Goal: Transaction & Acquisition: Purchase product/service

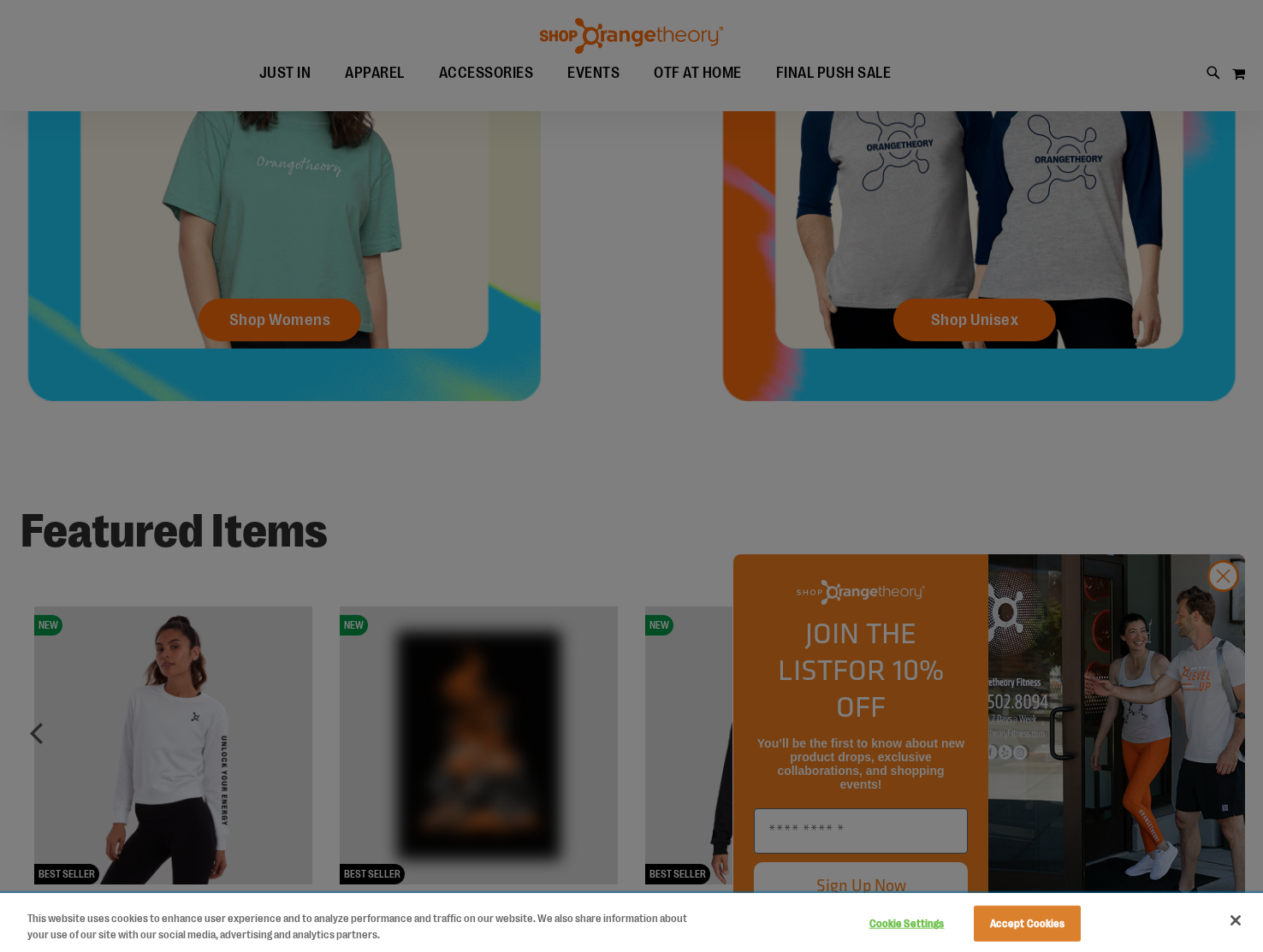
scroll to position [974, 0]
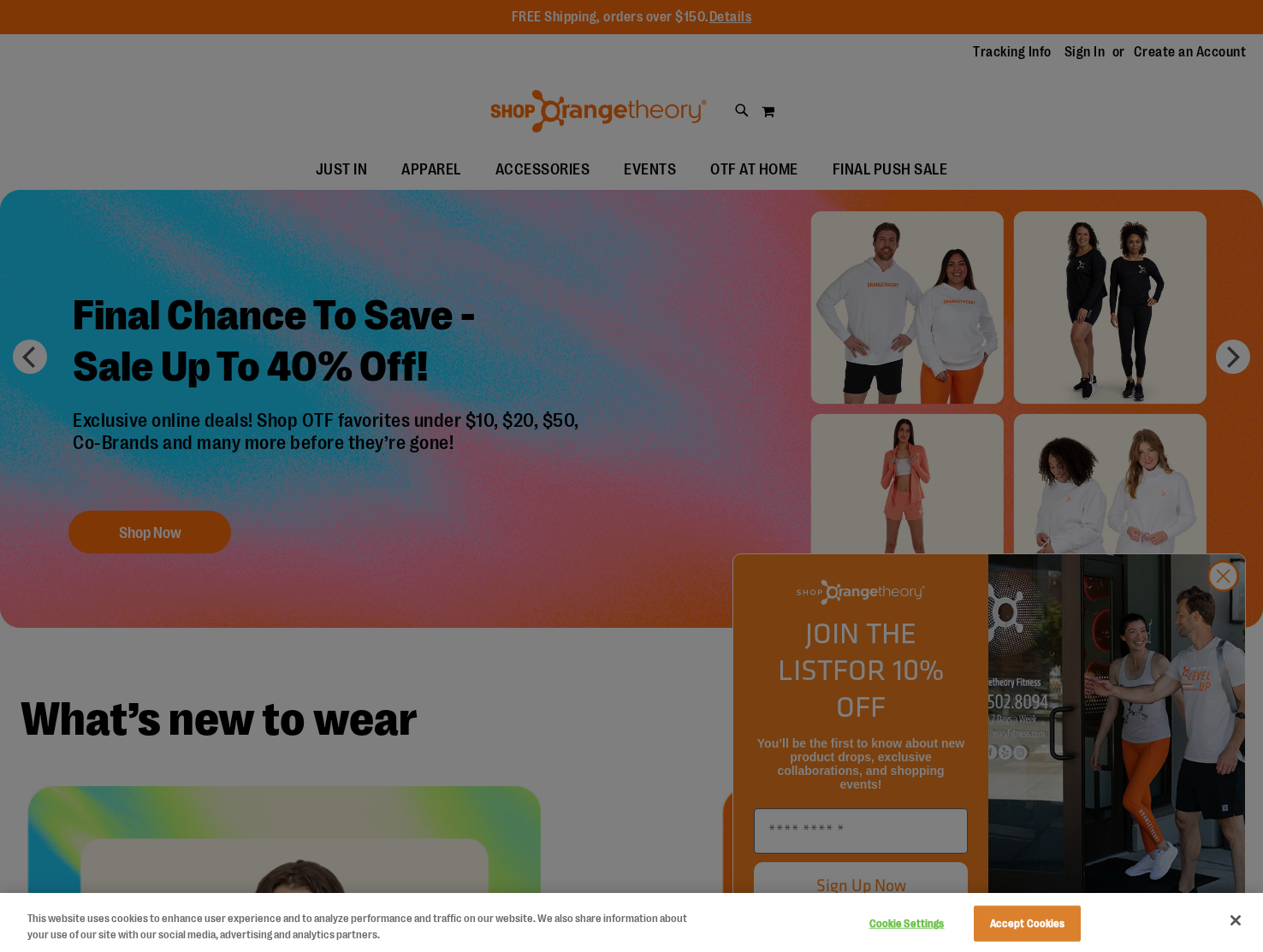
click at [1221, 604] on div at bounding box center [632, 476] width 1263 height 952
click at [1224, 617] on div at bounding box center [632, 476] width 1263 height 952
click at [1216, 610] on div at bounding box center [632, 476] width 1263 height 952
click at [572, 556] on div at bounding box center [632, 476] width 1263 height 952
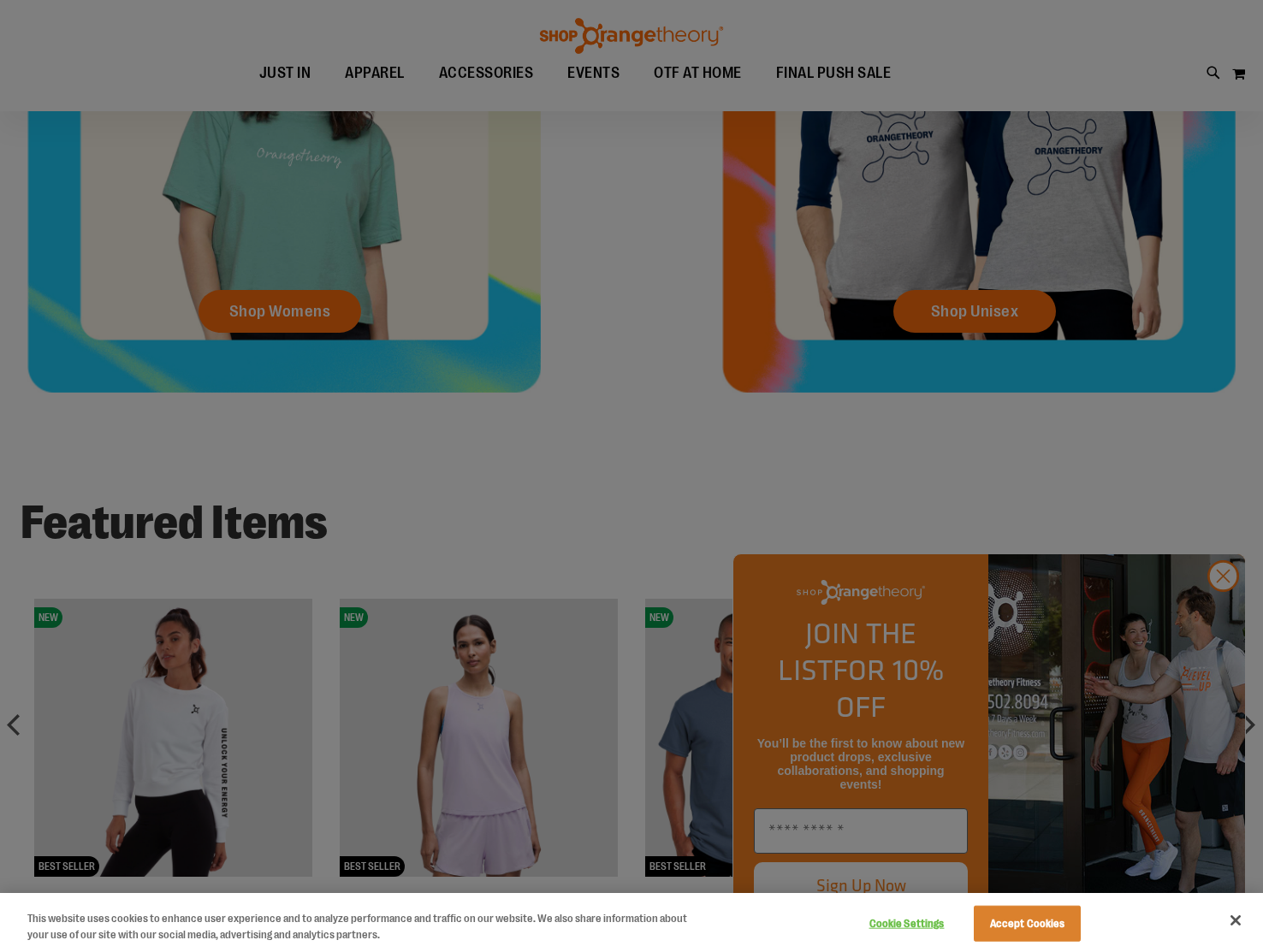
scroll to position [1018, 0]
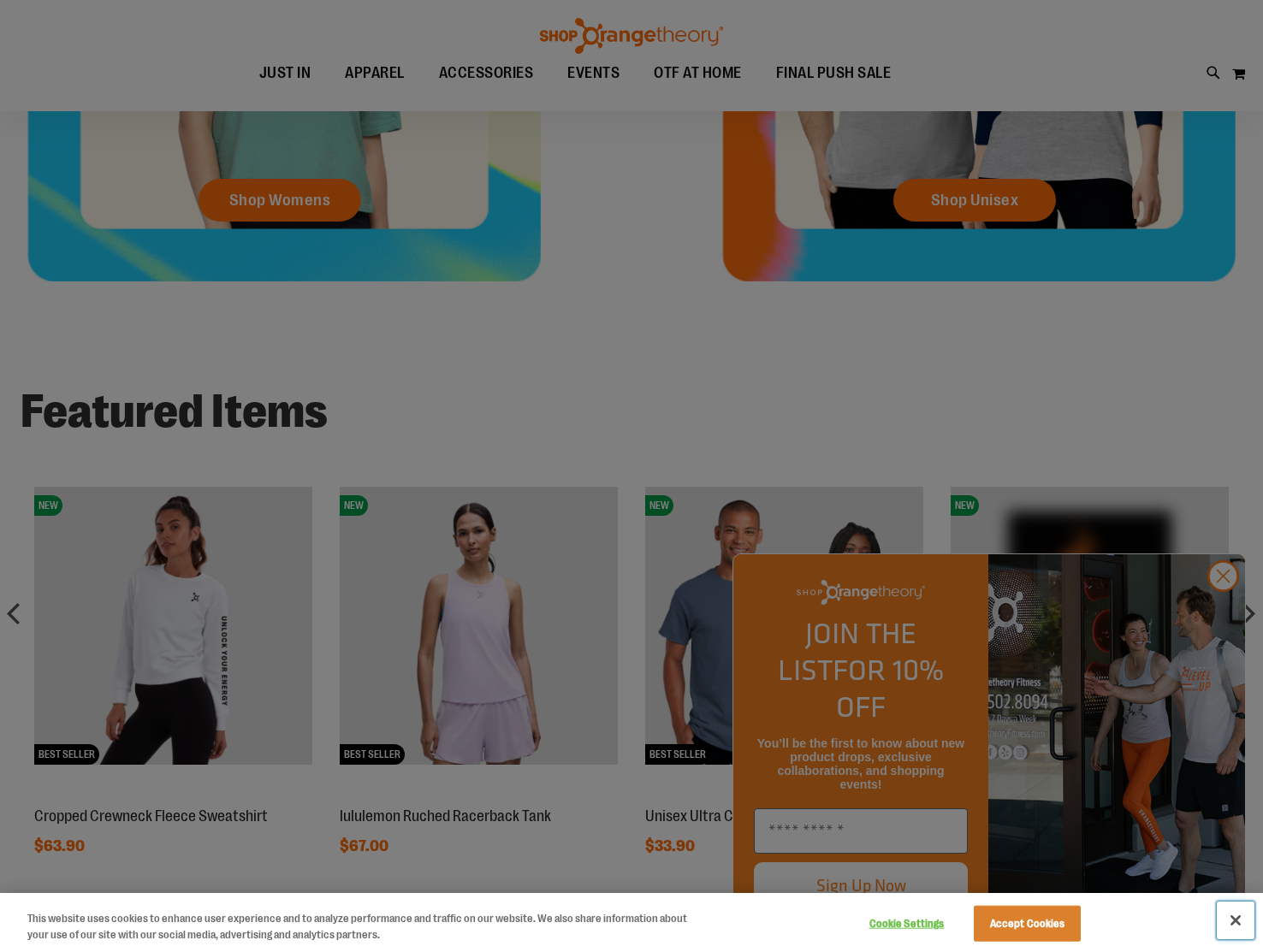
click at [1235, 926] on button "Close" at bounding box center [1236, 921] width 38 height 38
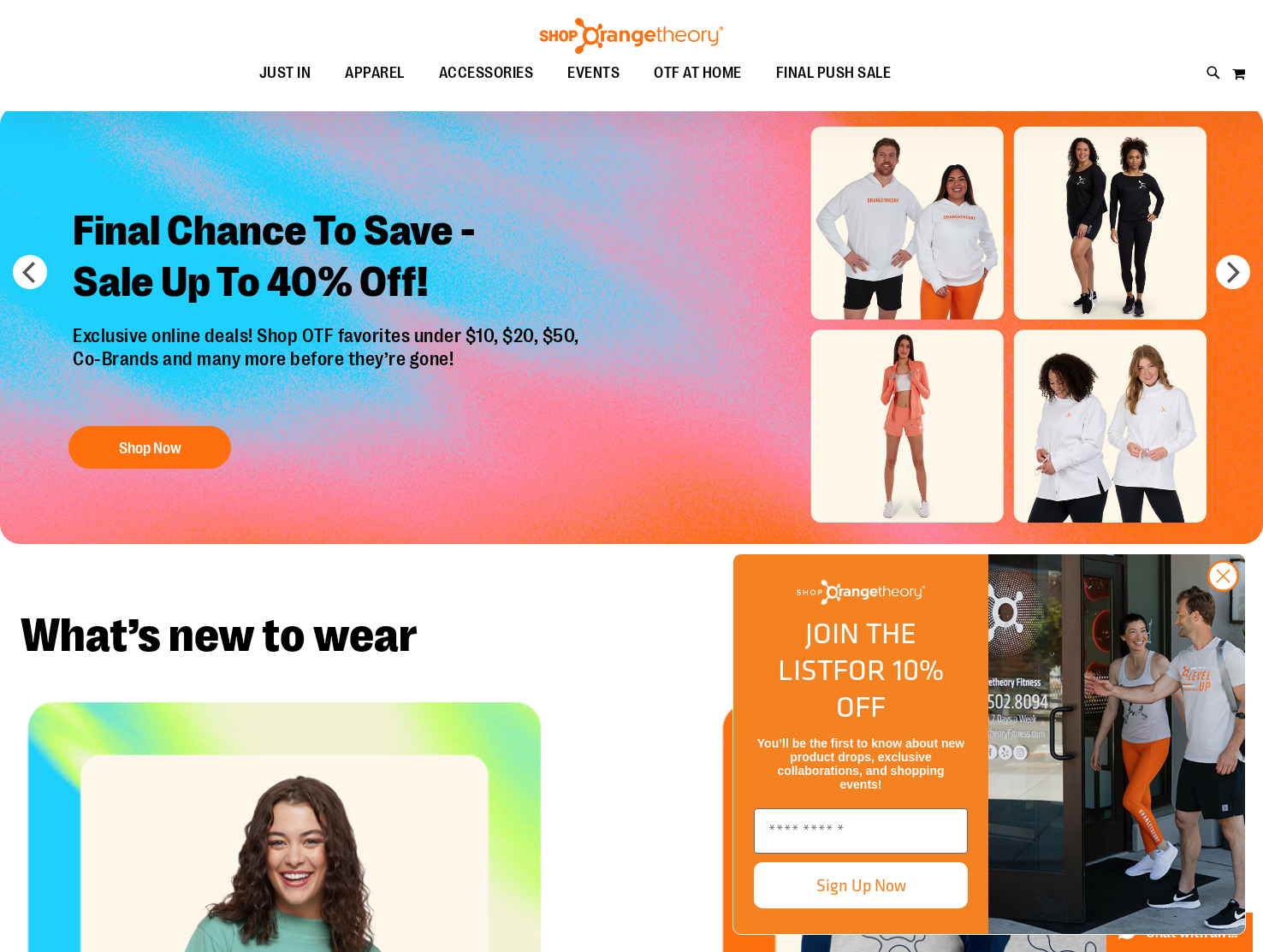
scroll to position [41, 0]
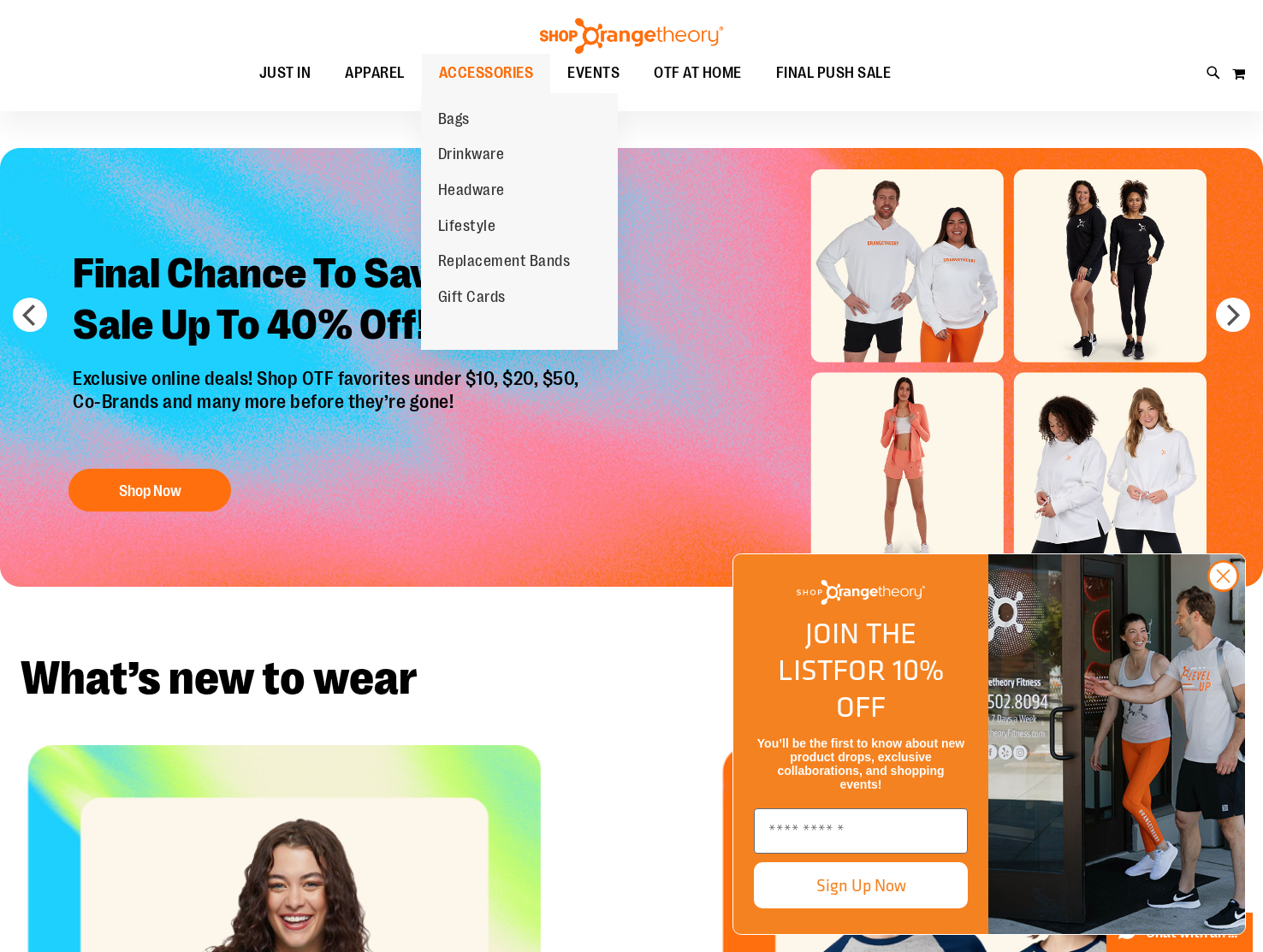
click at [482, 83] on span "ACCESSORIES" at bounding box center [486, 73] width 95 height 39
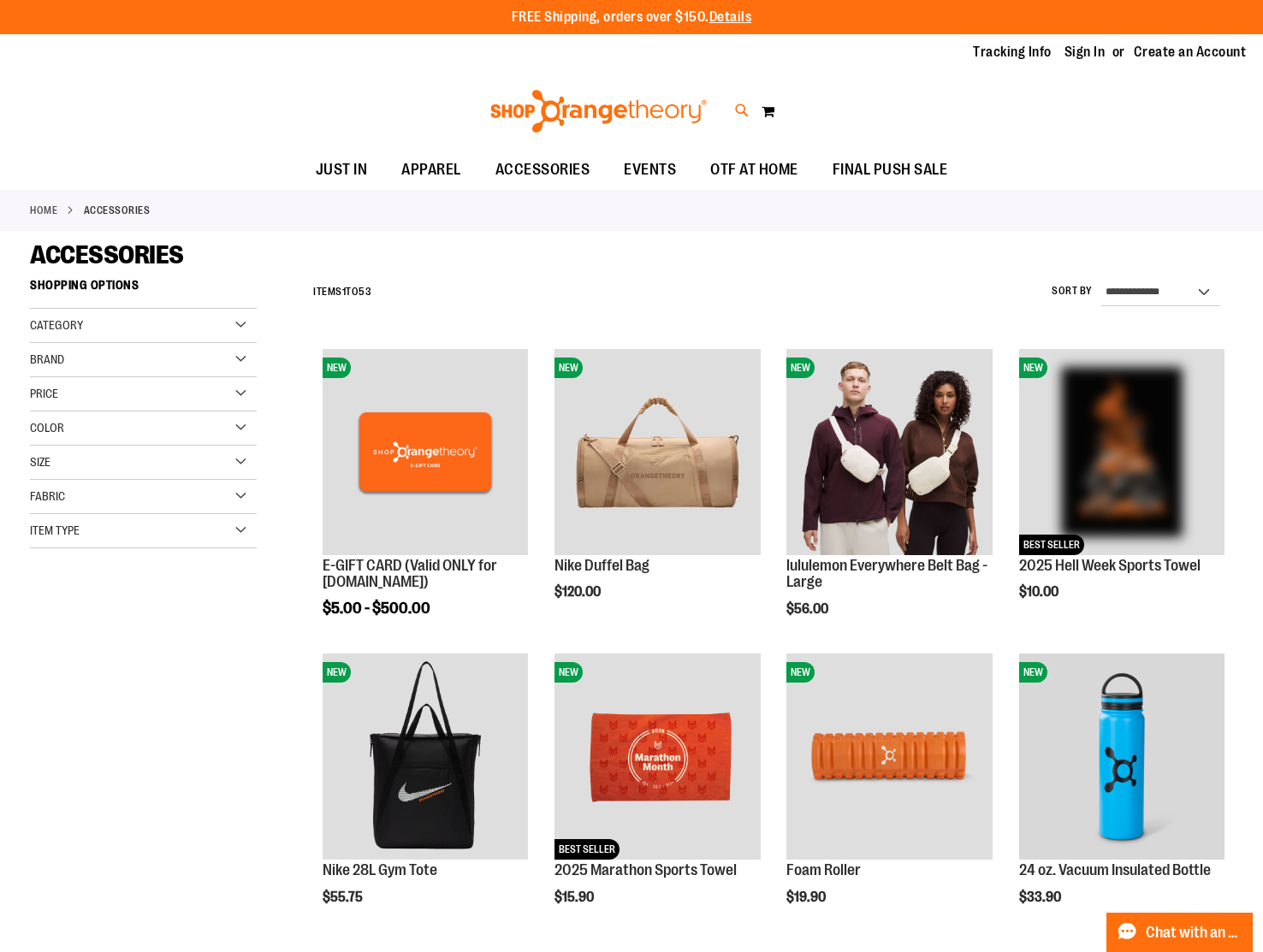
click at [737, 112] on icon at bounding box center [742, 111] width 15 height 20
type input "**********"
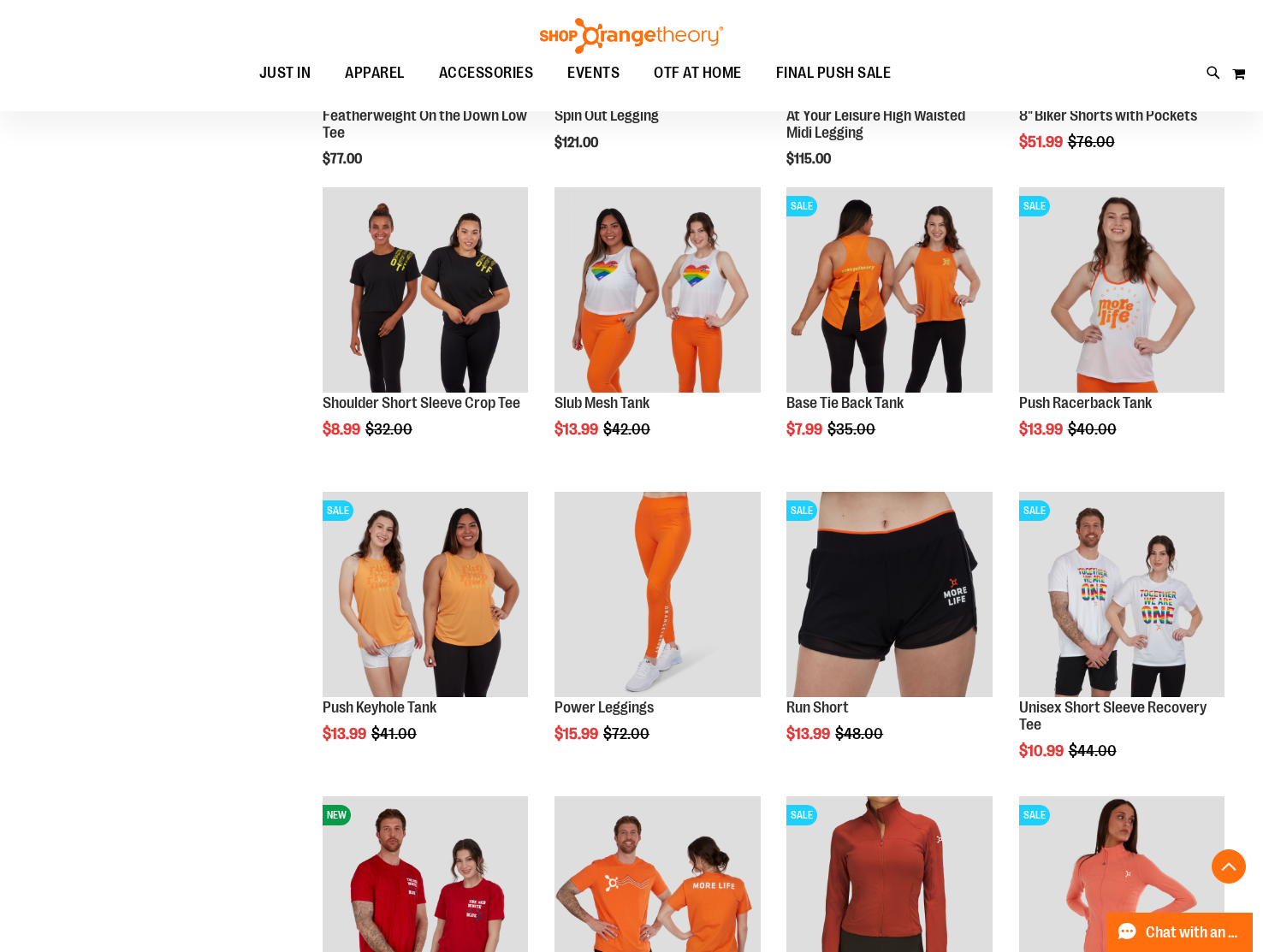
scroll to position [996, 0]
